Goal: Use online tool/utility: Utilize a website feature to perform a specific function

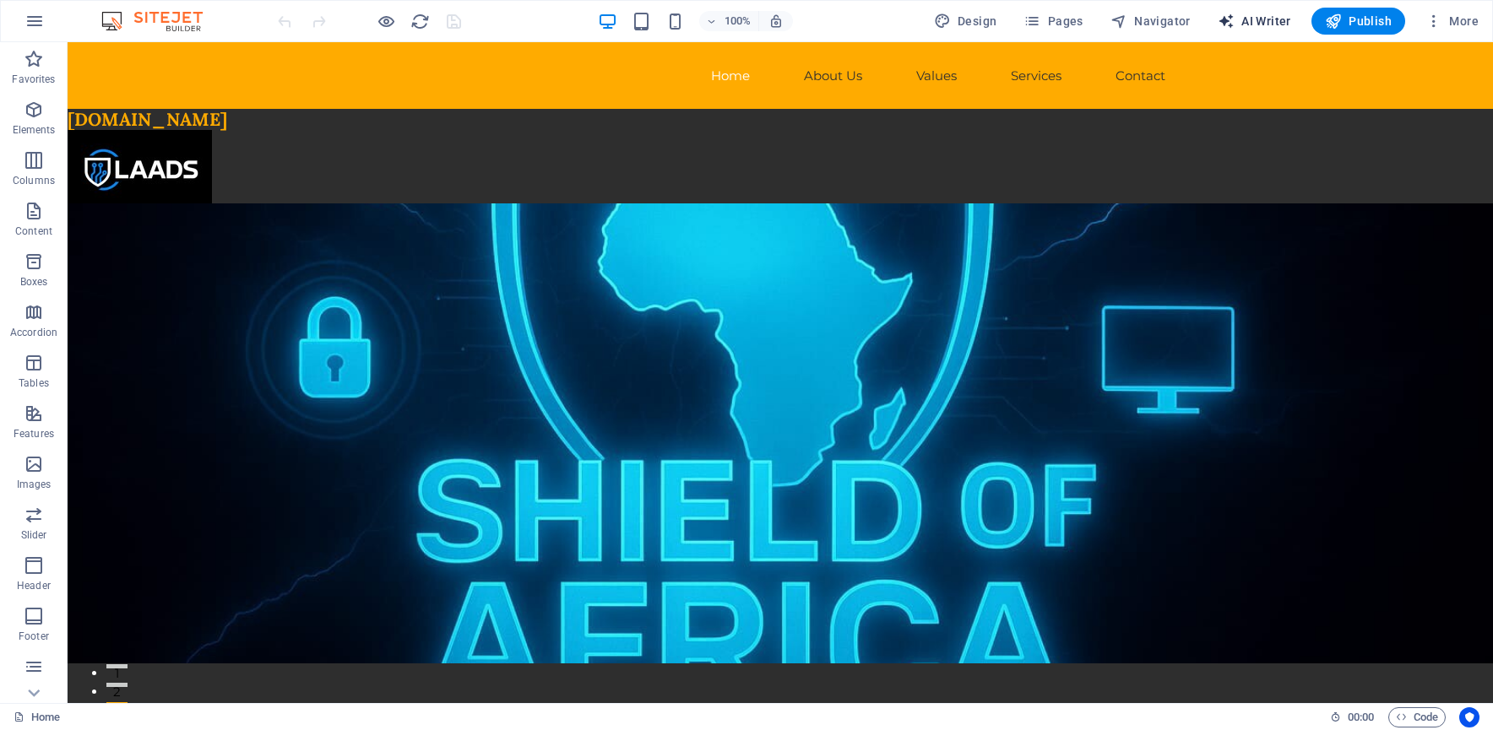
click at [1278, 20] on span "AI Writer" at bounding box center [1254, 21] width 73 height 17
select select "English"
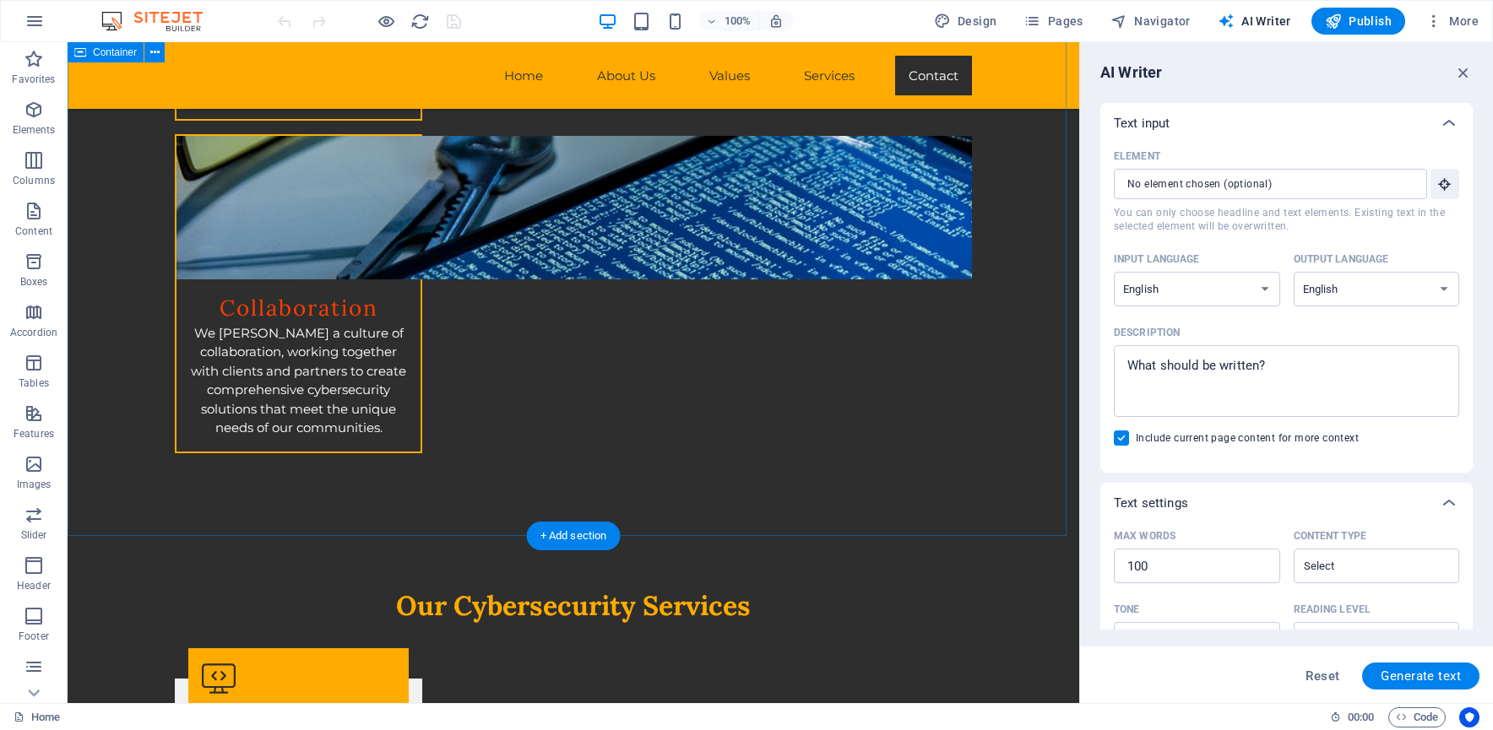
scroll to position [2773, 0]
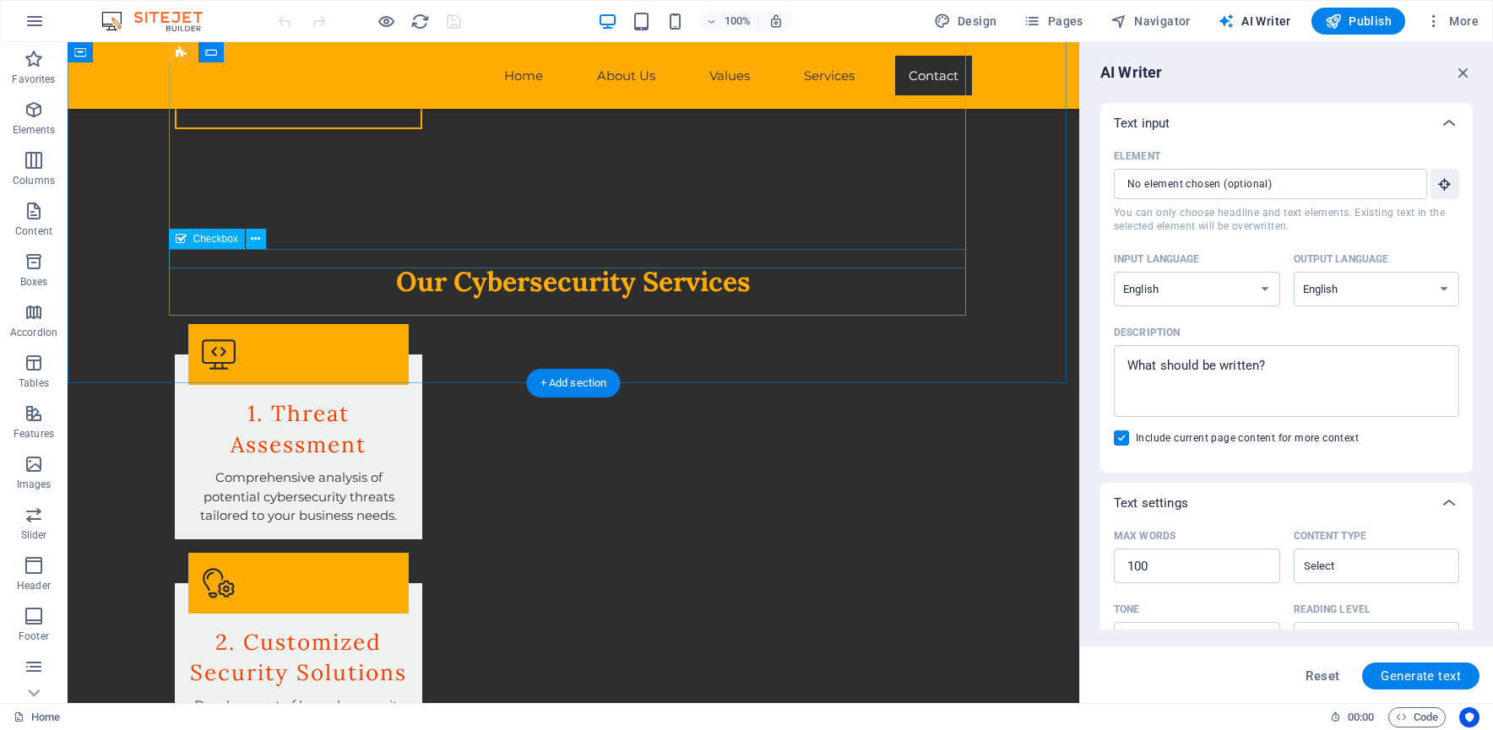
click at [182, 241] on icon at bounding box center [181, 239] width 11 height 20
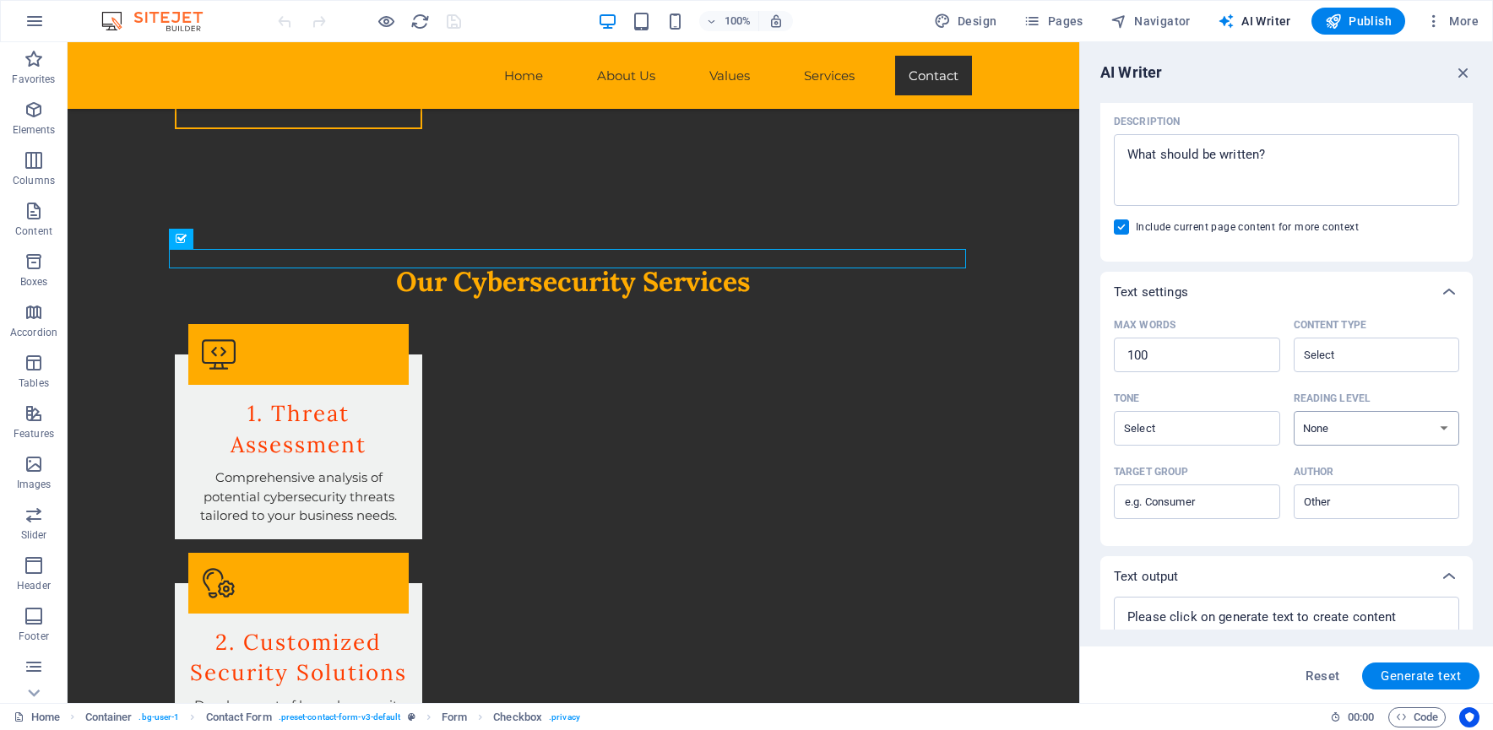
scroll to position [274, 0]
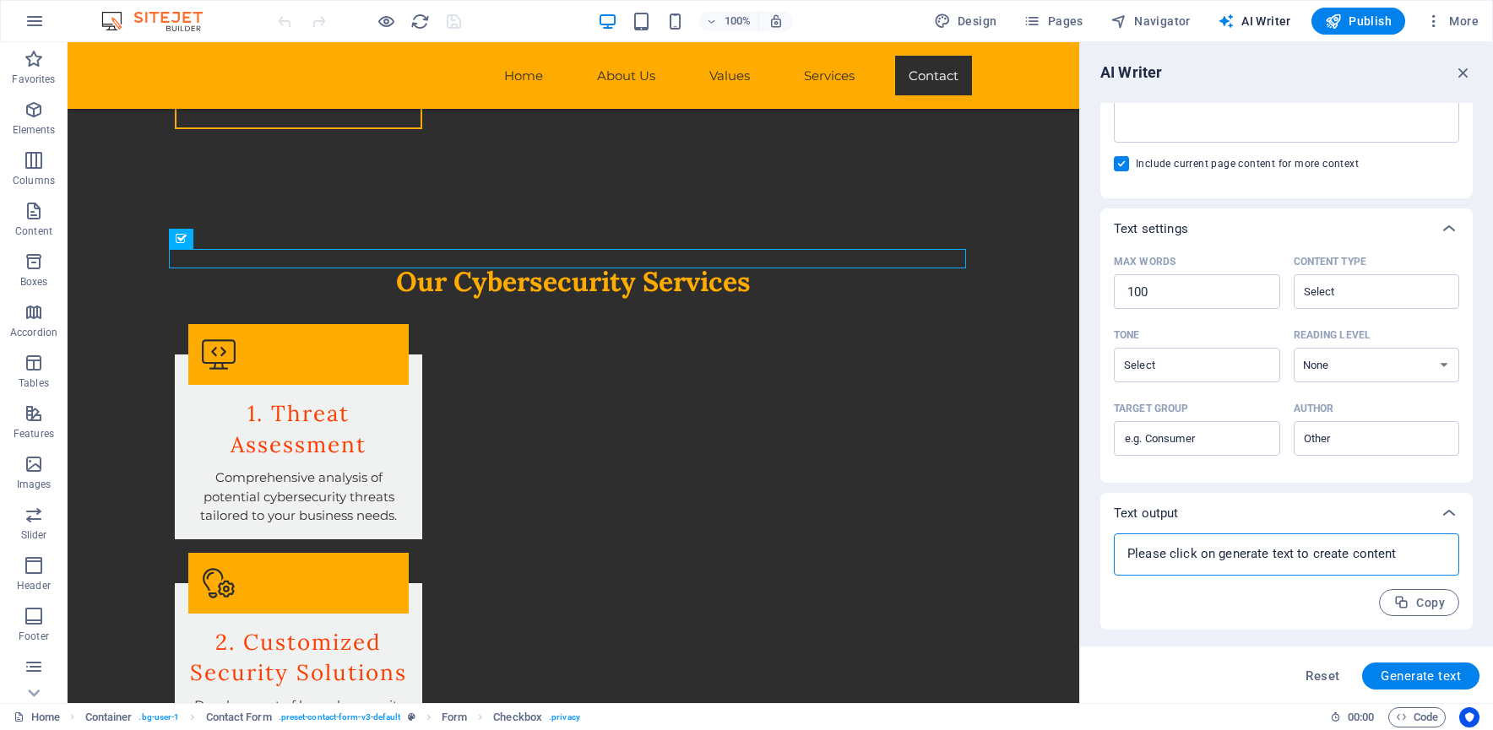
click at [1239, 562] on textarea at bounding box center [1286, 554] width 328 height 25
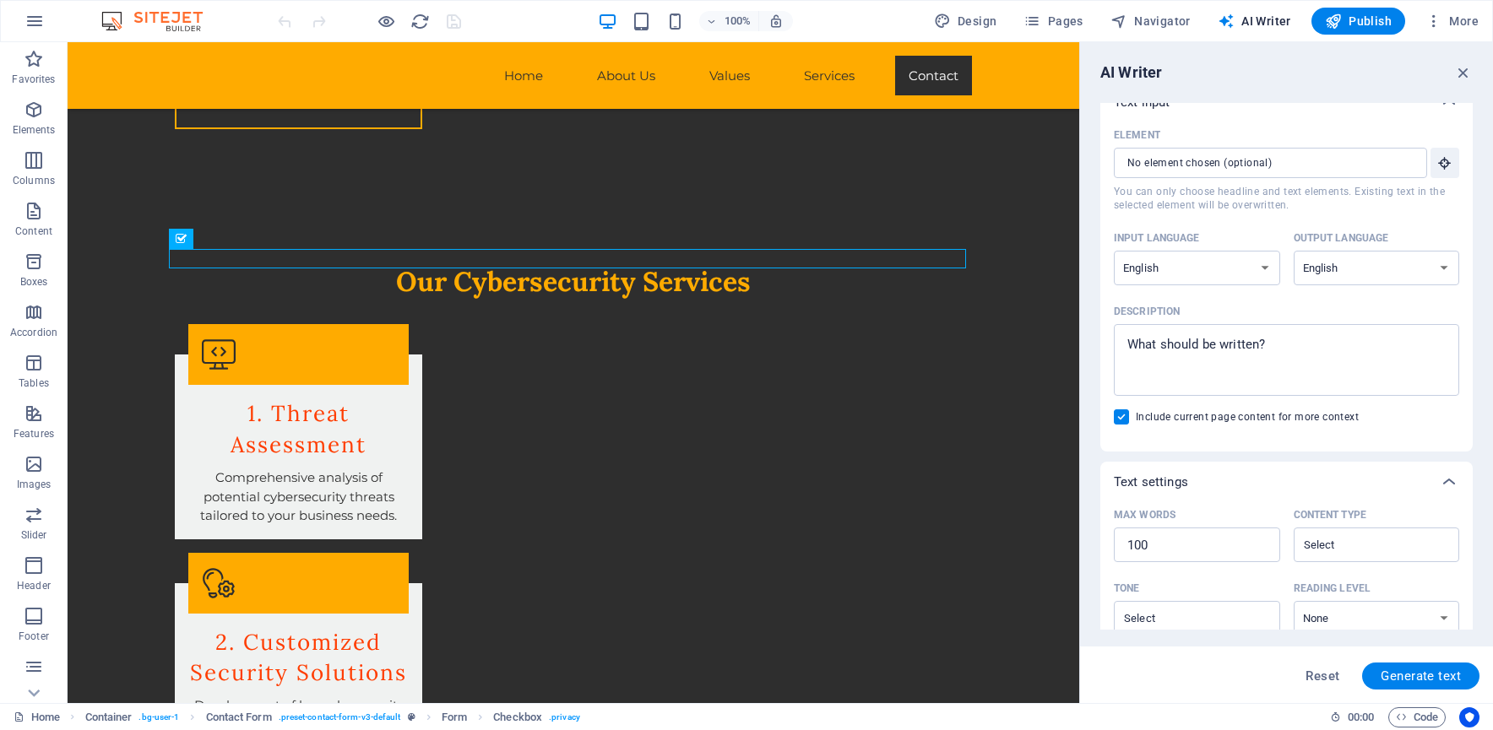
scroll to position [0, 0]
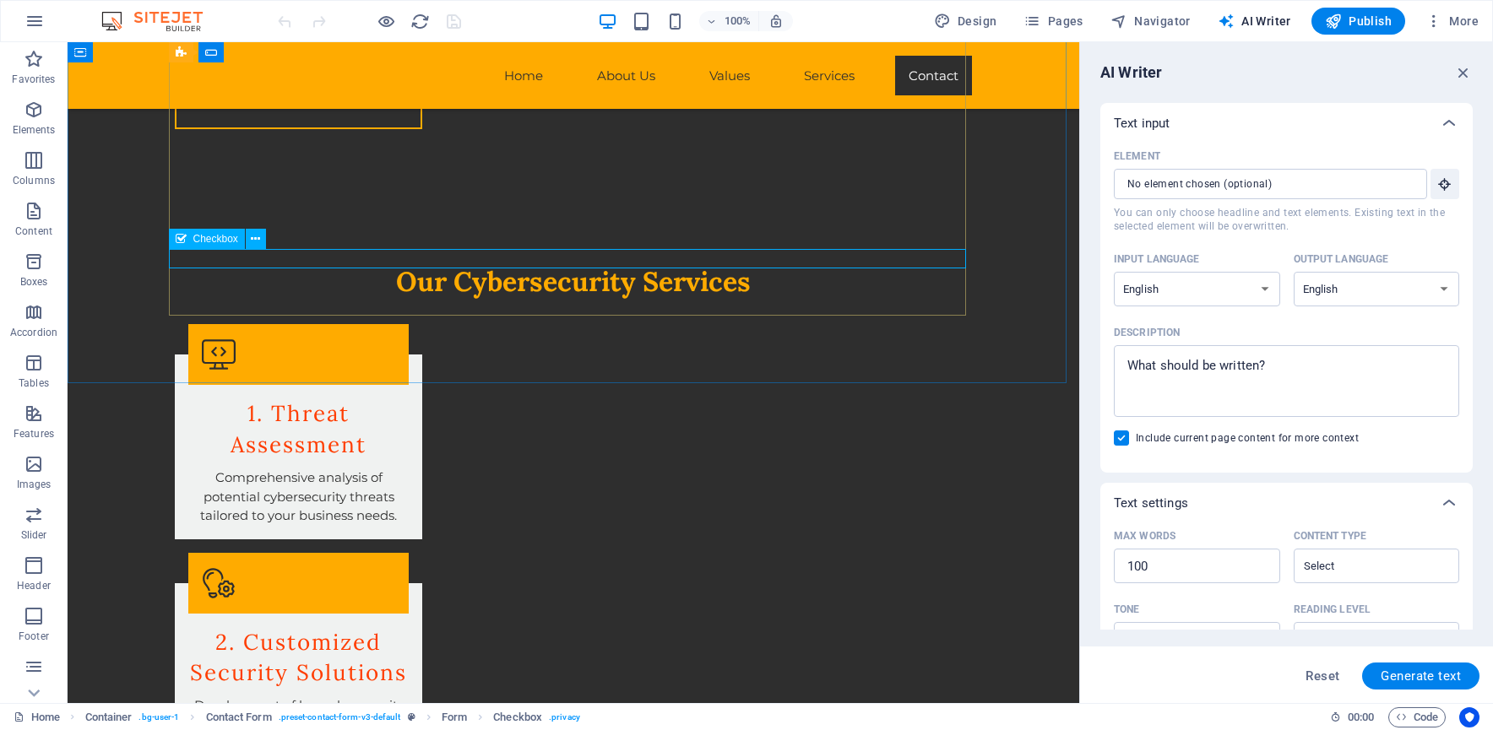
type textarea "x"
click at [177, 238] on icon at bounding box center [181, 239] width 11 height 20
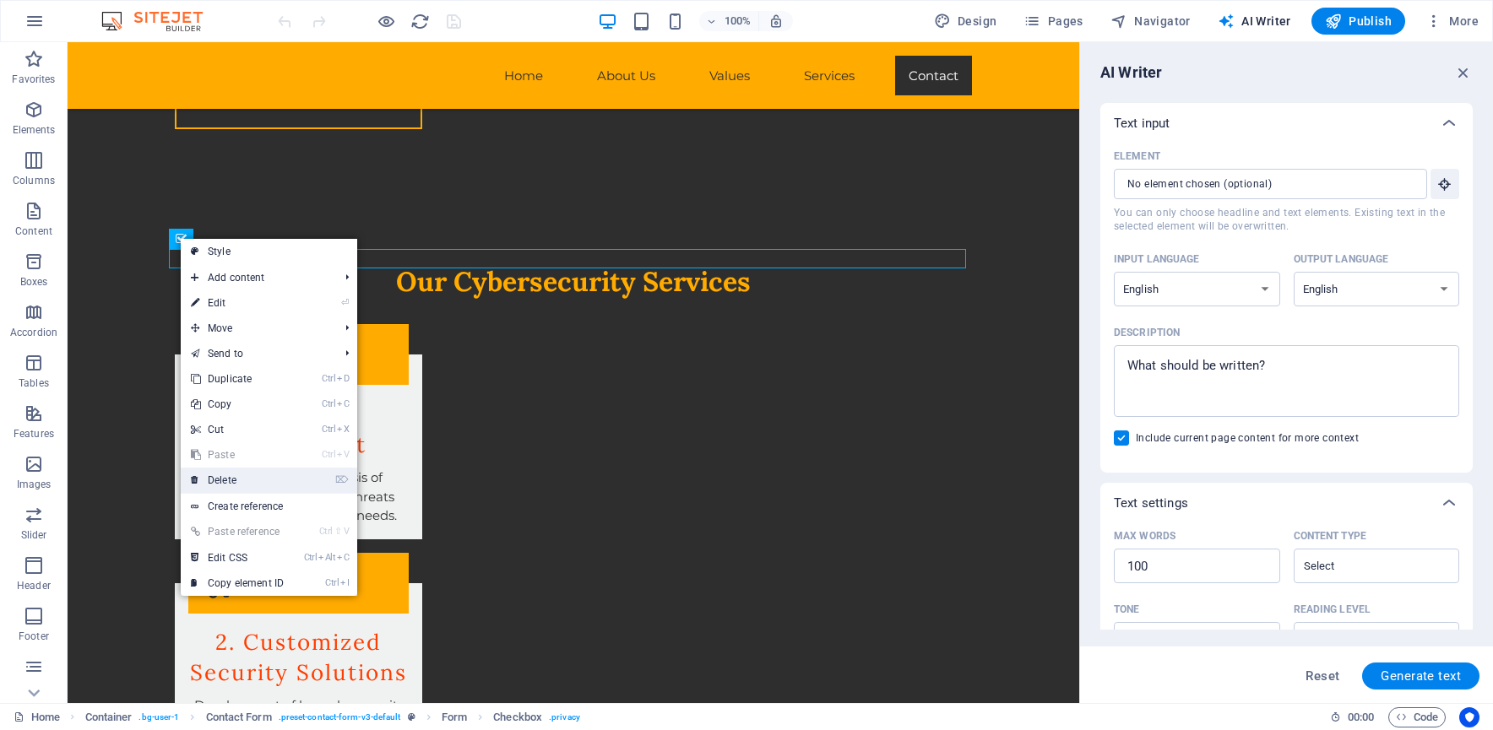
click at [263, 480] on link "⌦ Delete" at bounding box center [237, 480] width 113 height 25
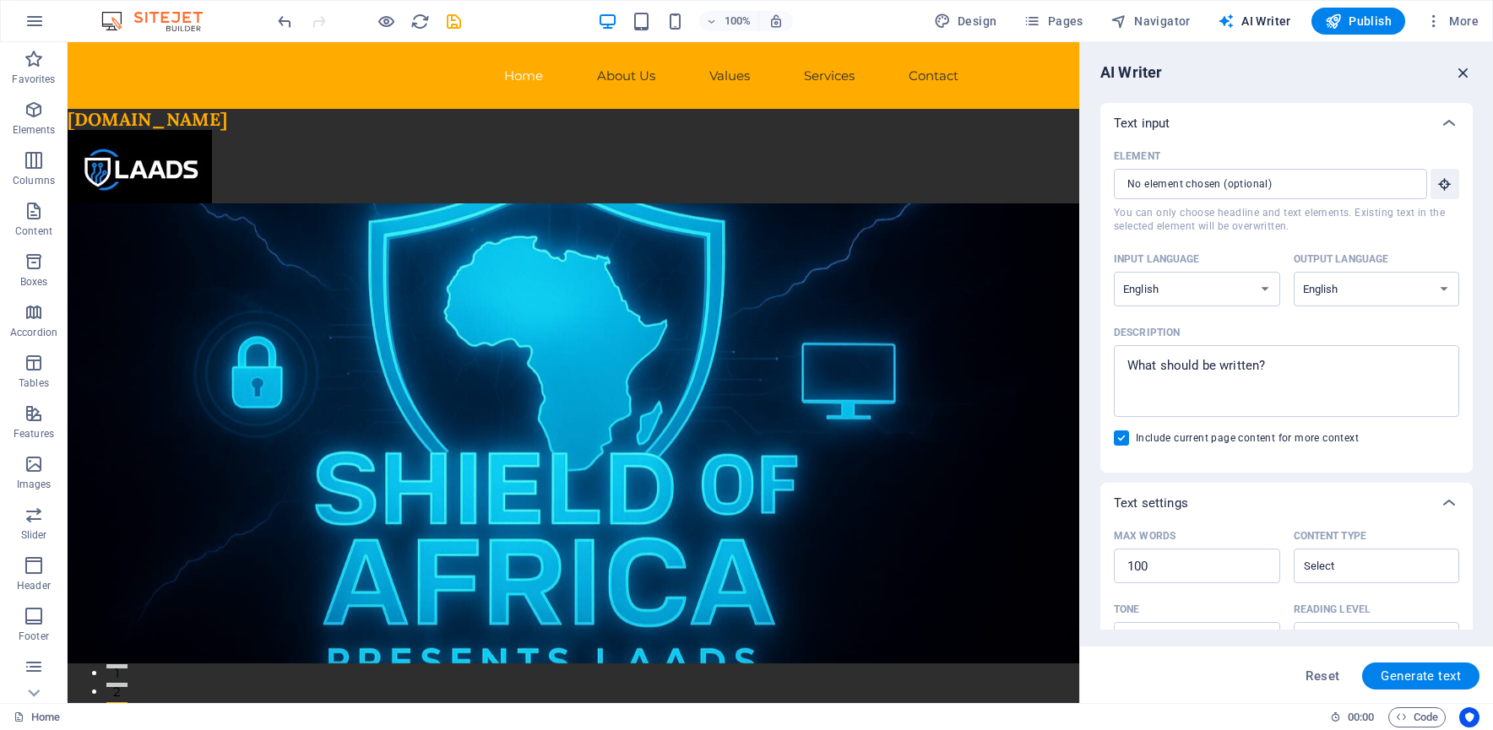
drag, startPoint x: 1463, startPoint y: 67, endPoint x: 1394, endPoint y: 25, distance: 79.9
click at [1463, 67] on icon "button" at bounding box center [1463, 72] width 19 height 19
